Goal: Transaction & Acquisition: Purchase product/service

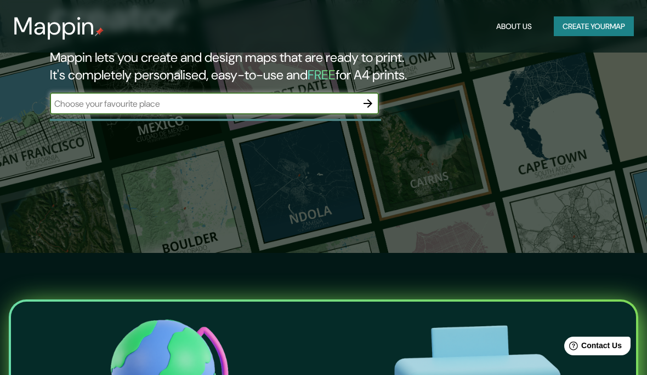
scroll to position [121, 0]
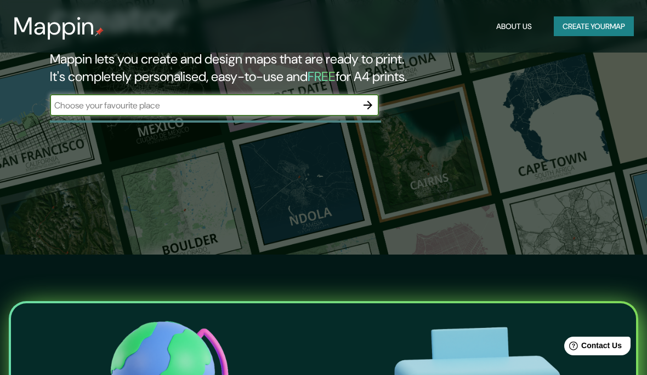
click at [313, 102] on input "text" at bounding box center [203, 105] width 307 height 13
type input "[GEOGRAPHIC_DATA]"
click at [369, 104] on icon "button" at bounding box center [367, 105] width 9 height 9
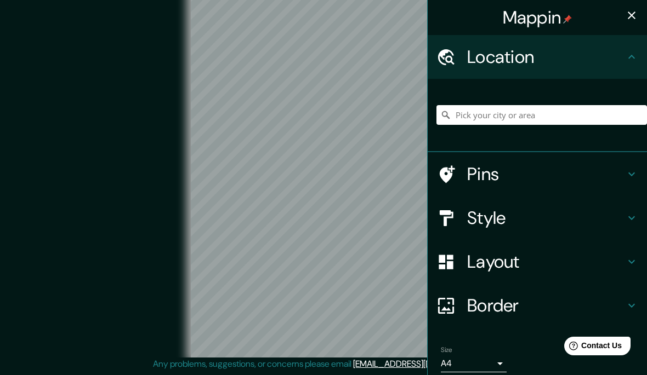
scroll to position [52, 0]
click at [511, 61] on h4 "Location" at bounding box center [546, 57] width 158 height 22
click at [625, 58] on icon at bounding box center [631, 56] width 13 height 13
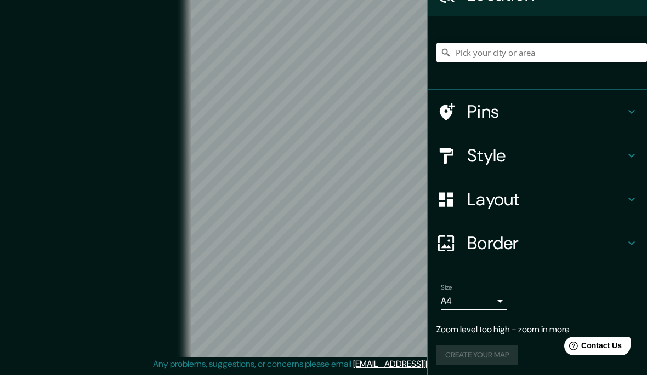
click at [519, 105] on h4 "Pins" at bounding box center [546, 112] width 158 height 22
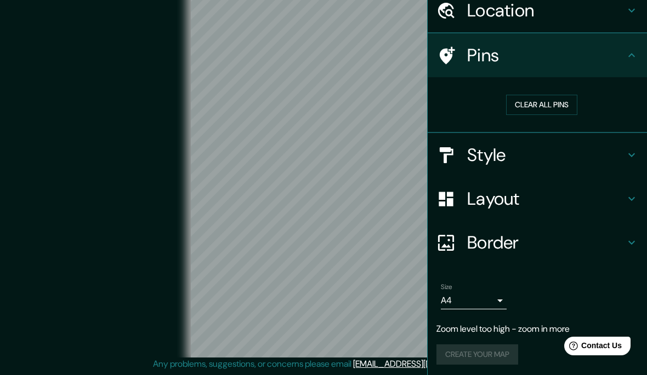
scroll to position [46, 0]
click at [503, 22] on h4 "Location" at bounding box center [546, 11] width 158 height 22
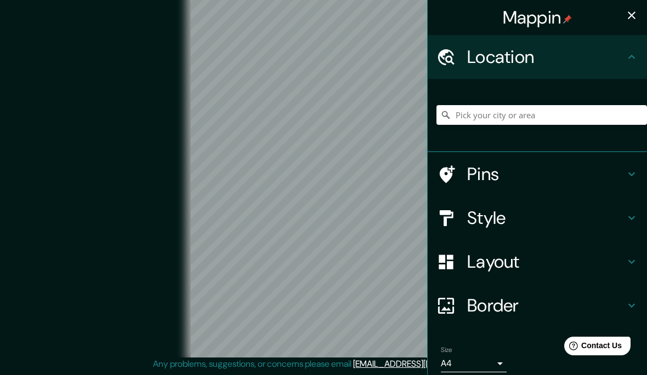
scroll to position [0, 0]
click at [543, 117] on input "Pick your city or area" at bounding box center [541, 115] width 210 height 20
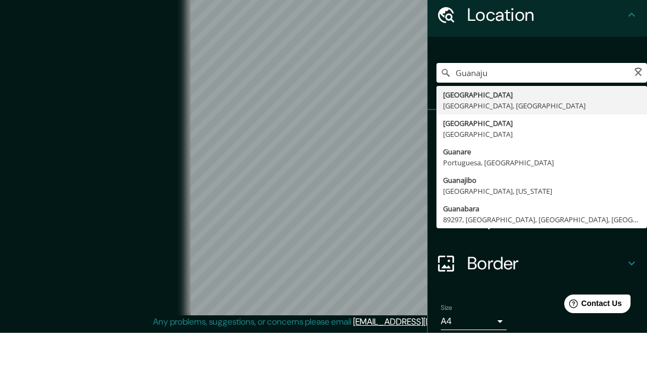
type input "Guanajuato, Guanajuato, México"
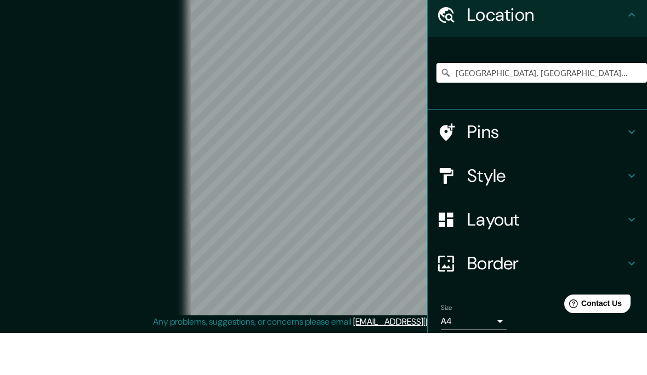
click at [614, 92] on div "Guanajuato, Guanajuato, México" at bounding box center [541, 115] width 210 height 55
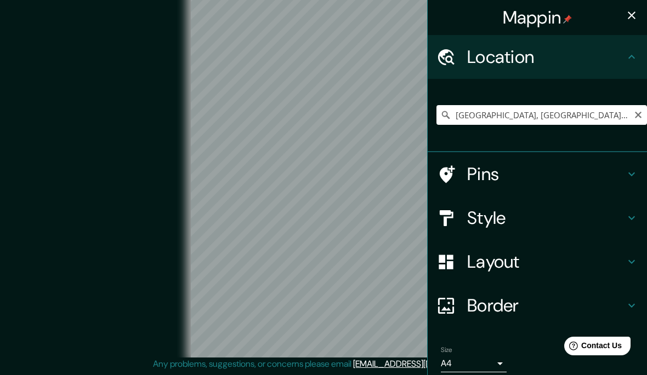
click at [641, 116] on icon "Clear" at bounding box center [637, 115] width 9 height 9
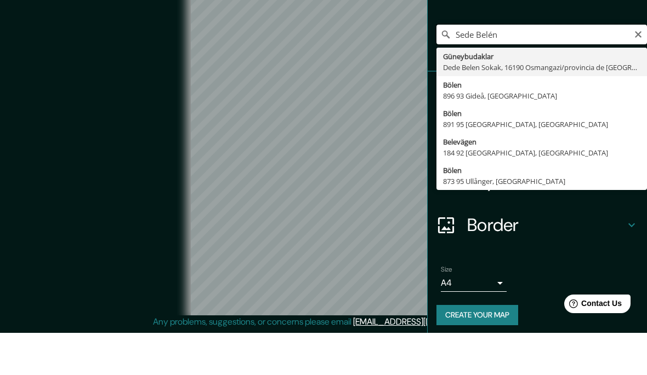
scroll to position [28, 0]
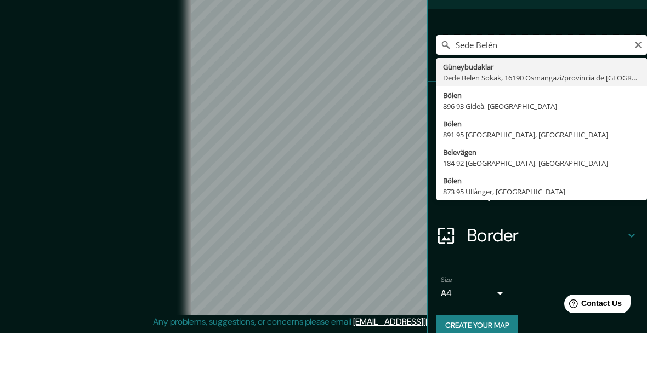
type input "Sede Belén"
click at [638, 83] on icon "Clear" at bounding box center [637, 87] width 9 height 9
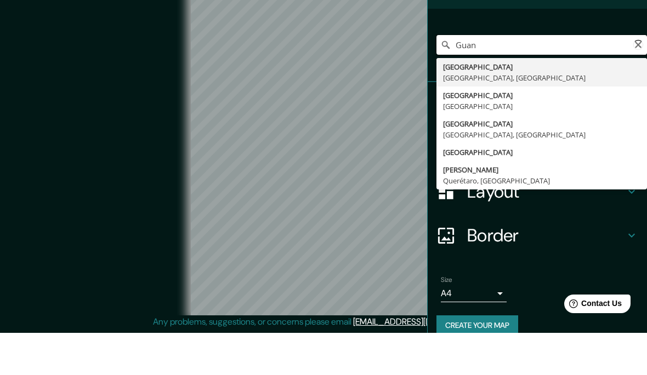
type input "Guanajuato, Guanajuato, México"
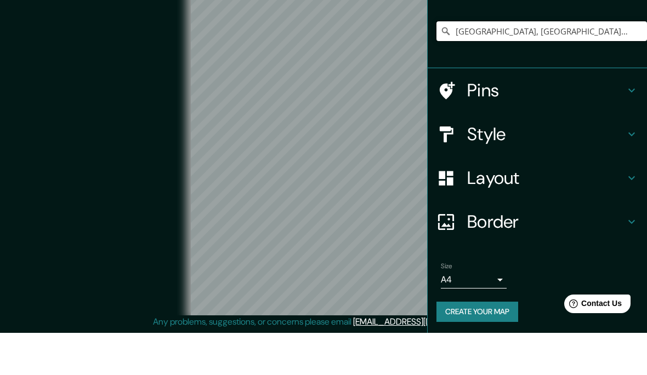
scroll to position [41, 0]
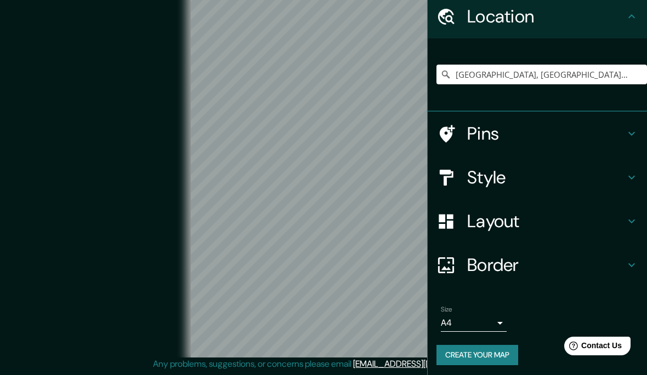
click at [574, 125] on h4 "Pins" at bounding box center [546, 134] width 158 height 22
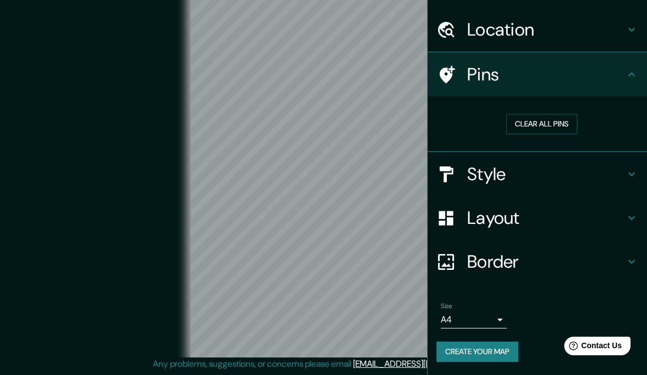
scroll to position [14, 0]
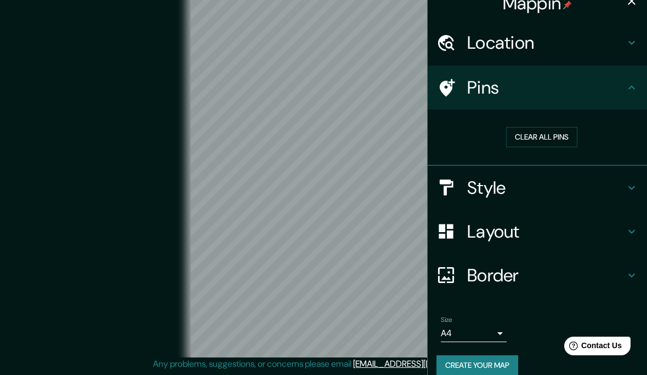
click at [548, 185] on h4 "Style" at bounding box center [546, 188] width 158 height 22
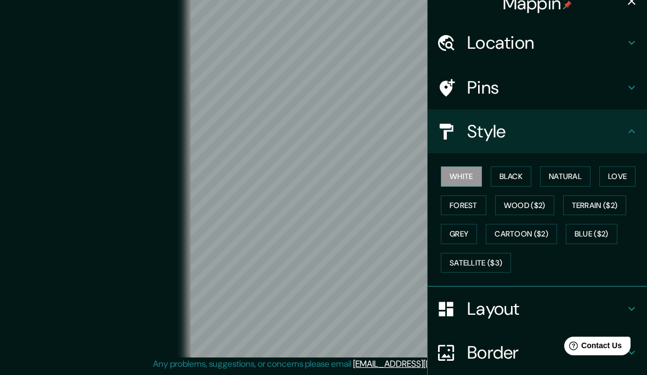
click at [517, 171] on button "Black" at bounding box center [510, 177] width 41 height 20
click at [564, 181] on button "Natural" at bounding box center [565, 177] width 50 height 20
click at [614, 183] on button "Love" at bounding box center [617, 177] width 36 height 20
click at [538, 204] on button "Wood ($2)" at bounding box center [524, 206] width 59 height 20
click at [471, 203] on button "Forest" at bounding box center [463, 206] width 45 height 20
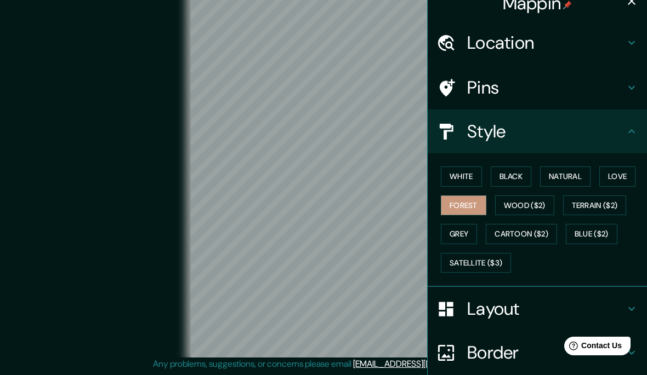
click at [577, 176] on button "Natural" at bounding box center [565, 177] width 50 height 20
click at [599, 202] on button "Terrain ($2)" at bounding box center [595, 206] width 64 height 20
click at [593, 233] on button "Blue ($2)" at bounding box center [591, 234] width 52 height 20
click at [599, 208] on button "Terrain ($2)" at bounding box center [595, 206] width 64 height 20
click at [545, 230] on button "Cartoon ($2)" at bounding box center [520, 234] width 71 height 20
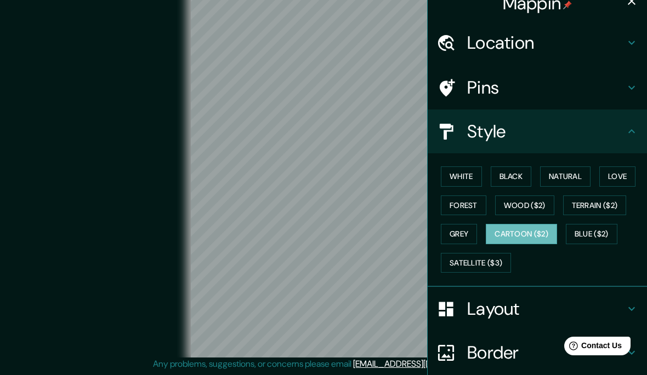
click at [472, 237] on button "Grey" at bounding box center [459, 234] width 36 height 20
click at [489, 267] on button "Satellite ($3)" at bounding box center [476, 263] width 70 height 20
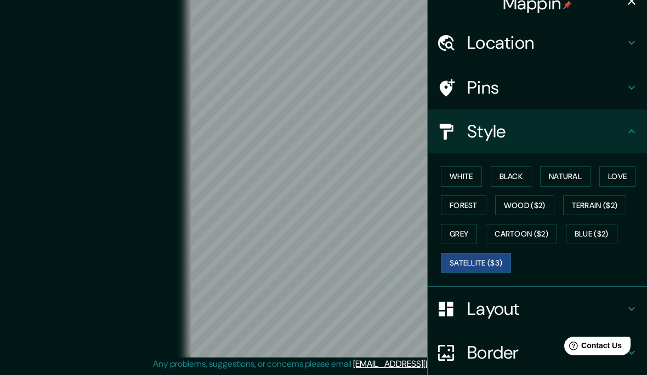
click at [565, 172] on button "Natural" at bounding box center [565, 177] width 50 height 20
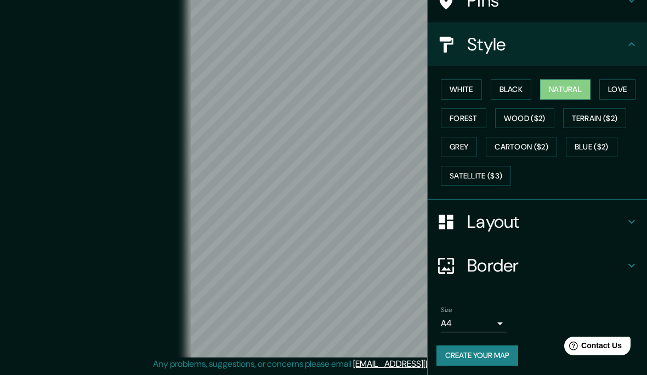
scroll to position [101, 0]
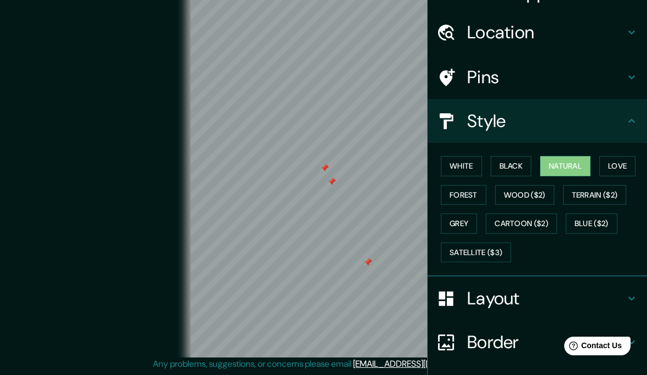
click at [563, 76] on h4 "Pins" at bounding box center [546, 77] width 158 height 22
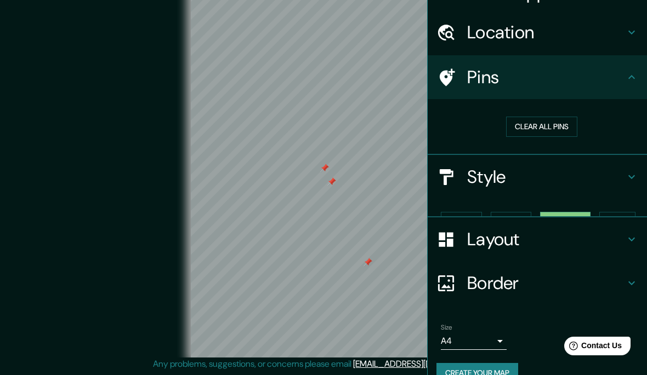
scroll to position [24, 0]
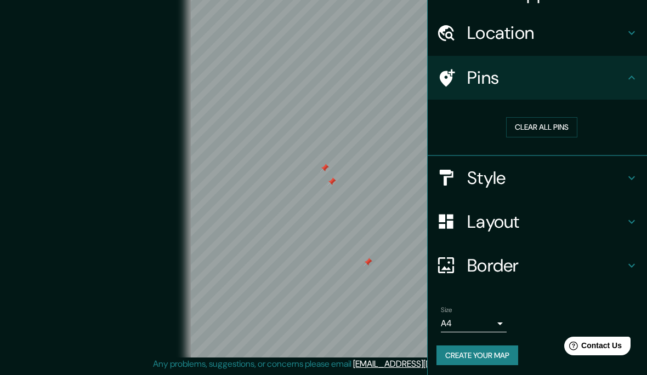
click at [563, 125] on button "Clear all pins" at bounding box center [541, 127] width 71 height 20
click at [530, 85] on h4 "Pins" at bounding box center [546, 78] width 158 height 22
click at [494, 359] on button "Create your map" at bounding box center [477, 356] width 82 height 20
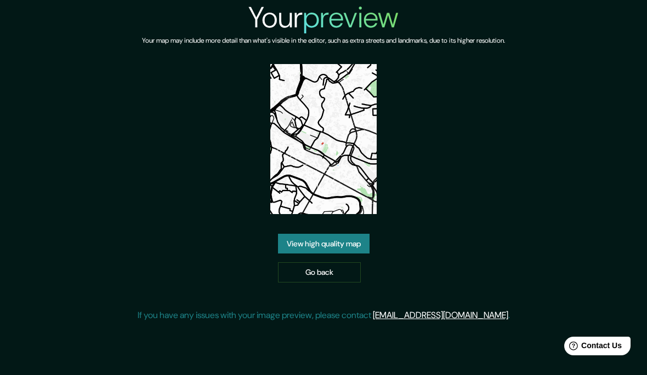
click at [360, 206] on img at bounding box center [323, 139] width 106 height 150
click at [357, 254] on link "View high quality map" at bounding box center [324, 244] width 92 height 20
